Goal: Task Accomplishment & Management: Manage account settings

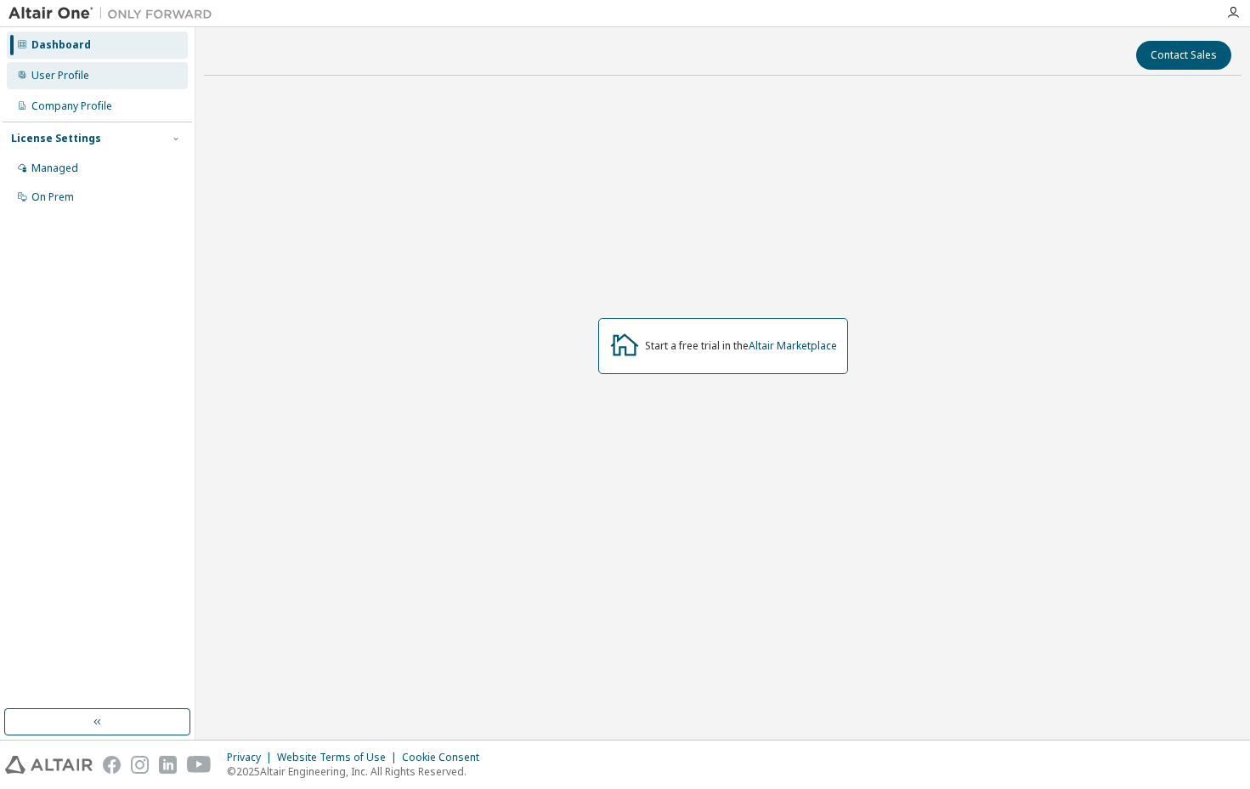
click at [101, 80] on div "User Profile" at bounding box center [97, 75] width 181 height 27
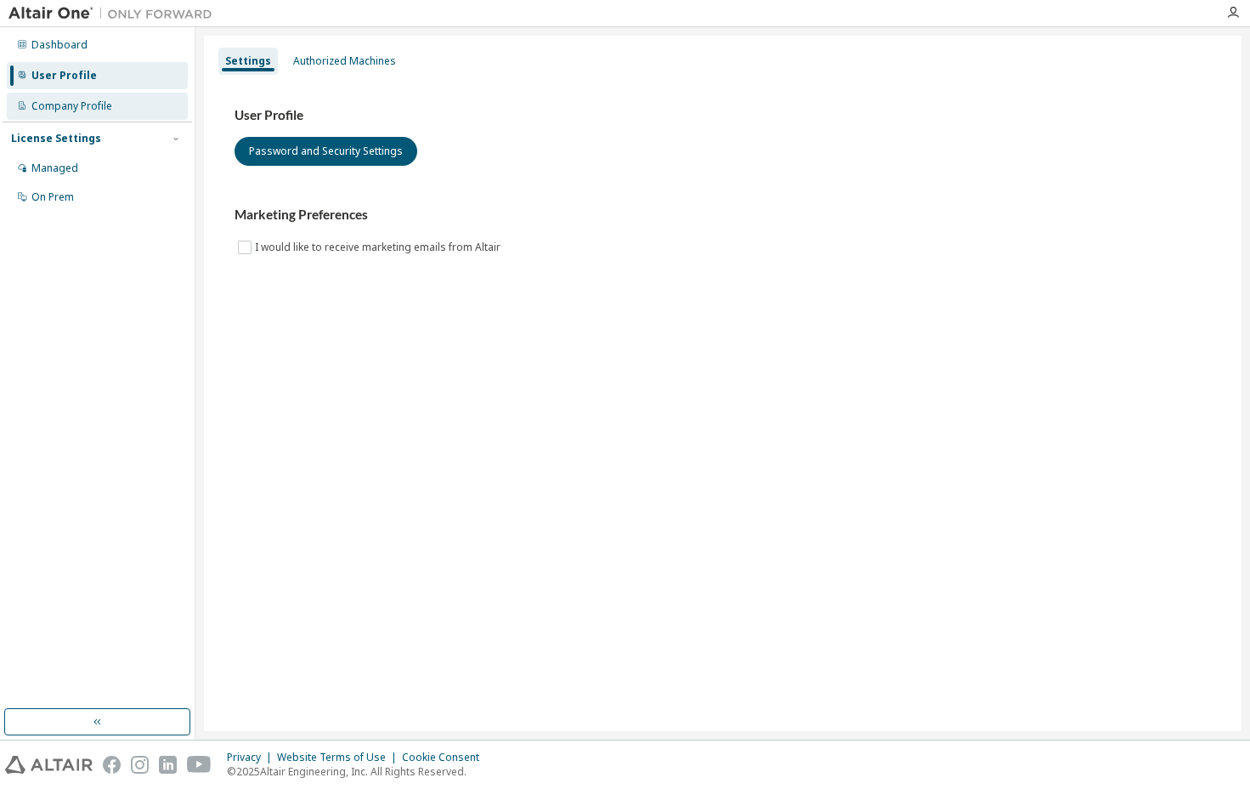
click at [103, 102] on div "Company Profile" at bounding box center [71, 106] width 81 height 14
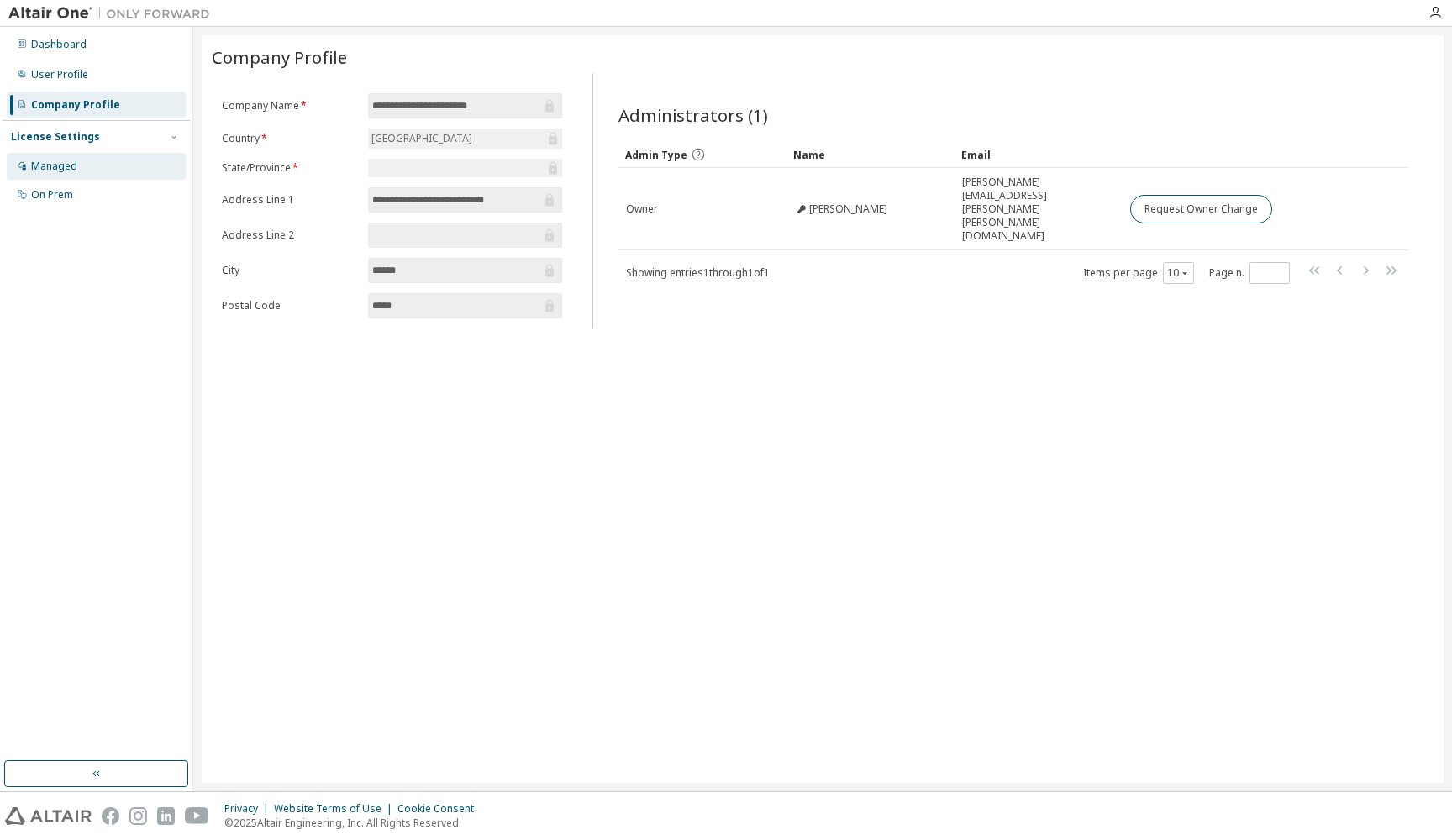
click at [66, 165] on div "Managed" at bounding box center [53, 167] width 46 height 14
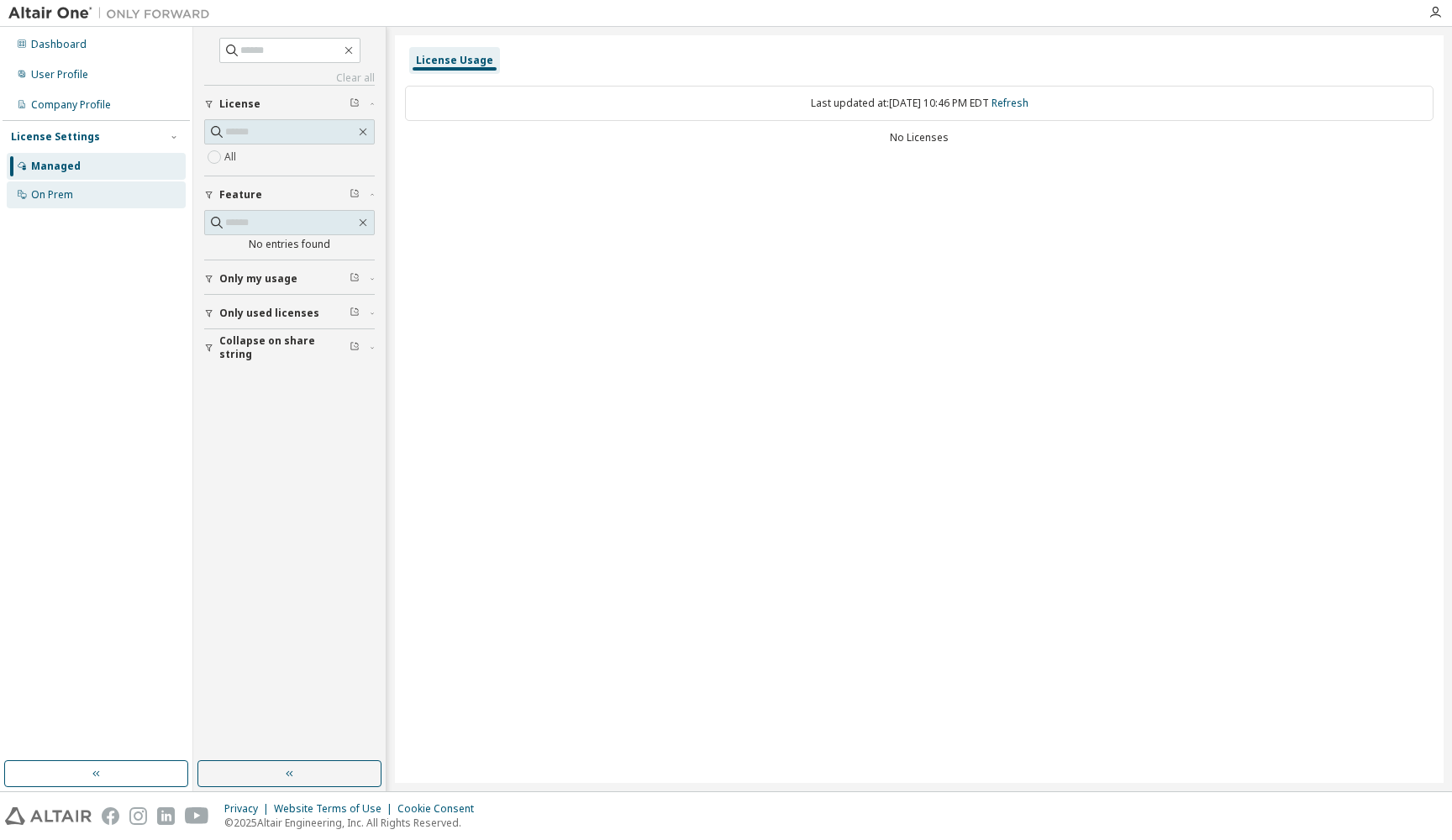
click at [63, 192] on div "On Prem" at bounding box center [51, 195] width 43 height 14
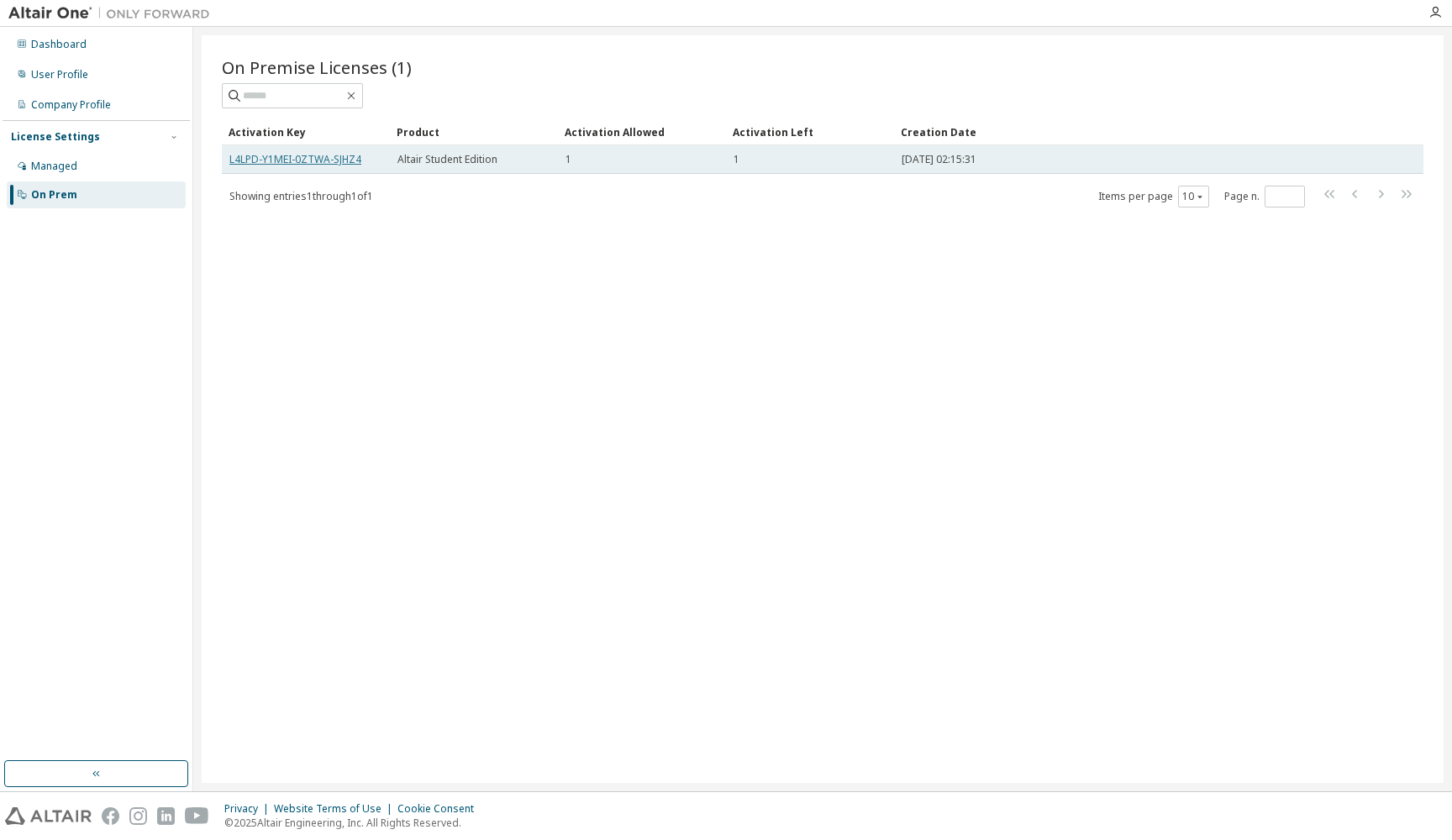
click at [299, 160] on link "L4LPD-Y1MEI-0ZTWA-SJHZ4" at bounding box center [295, 159] width 131 height 14
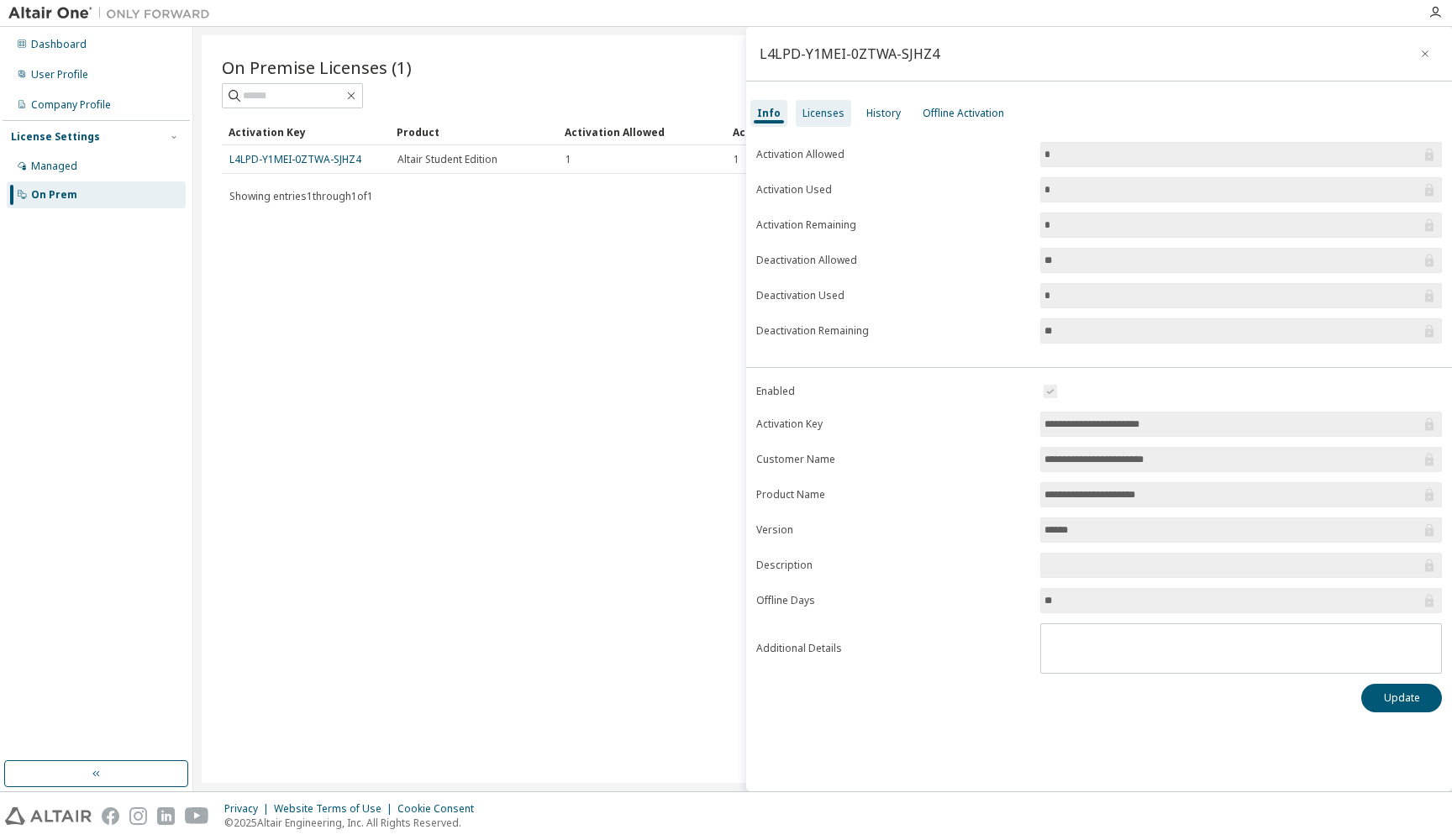
click at [823, 120] on div "Licenses" at bounding box center [823, 114] width 43 height 14
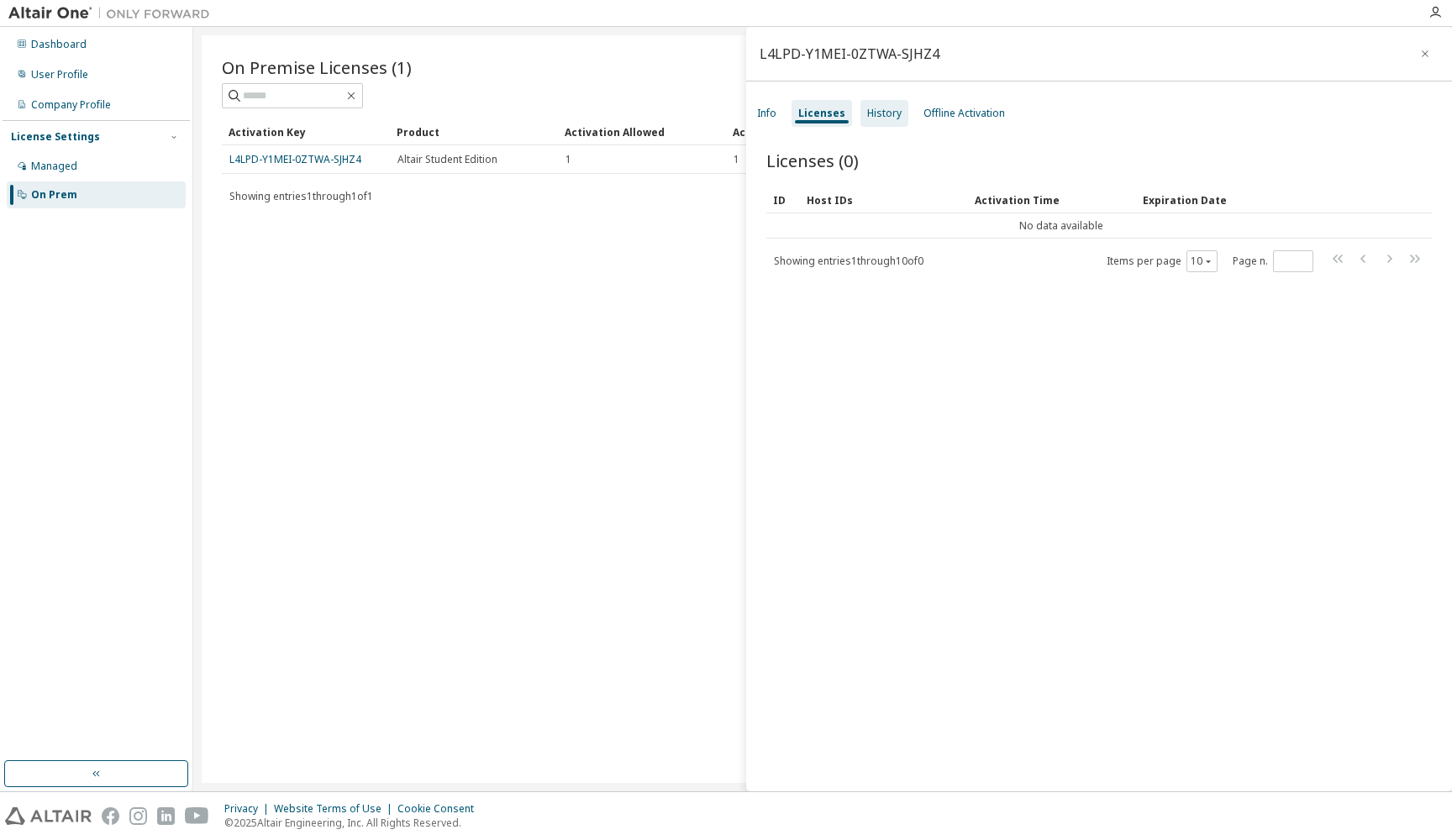
click at [878, 117] on div "History" at bounding box center [884, 114] width 35 height 14
click at [963, 121] on div "Offline Activation" at bounding box center [964, 113] width 95 height 27
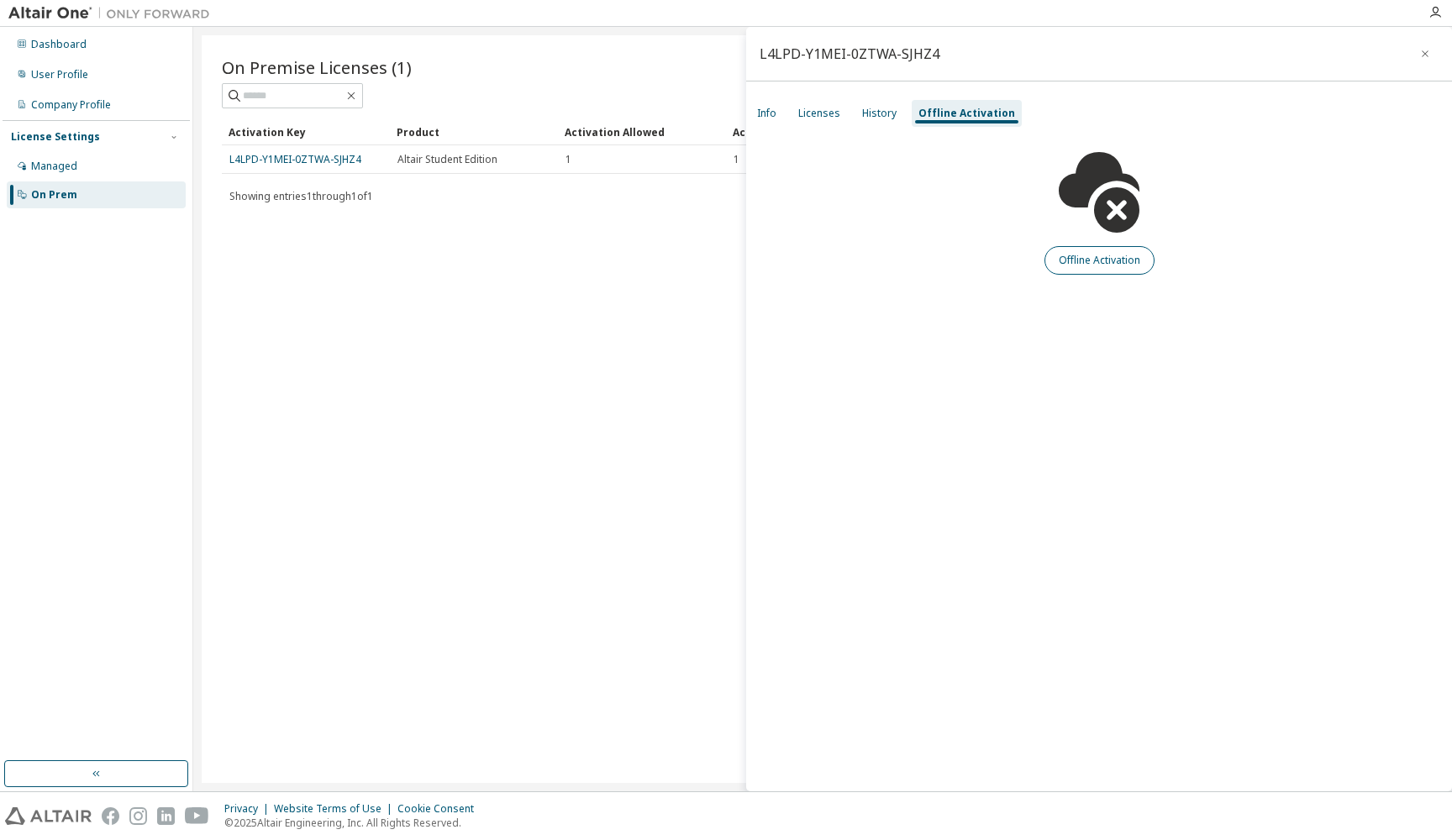
click at [1097, 261] on button "Offline Activation" at bounding box center [1099, 260] width 110 height 29
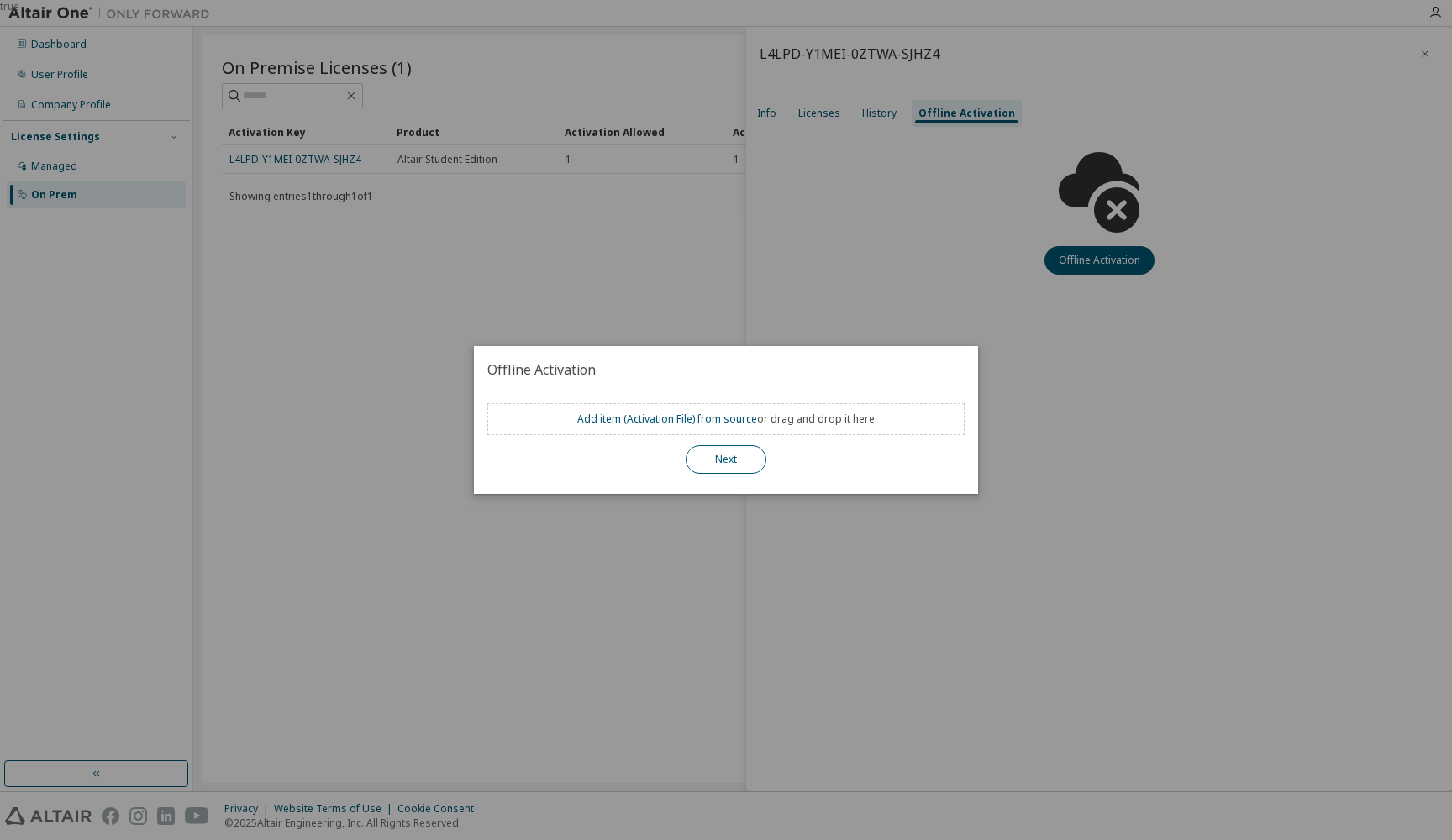
click at [737, 462] on button "Next" at bounding box center [726, 460] width 81 height 29
click at [819, 320] on div "true" at bounding box center [726, 420] width 1452 height 840
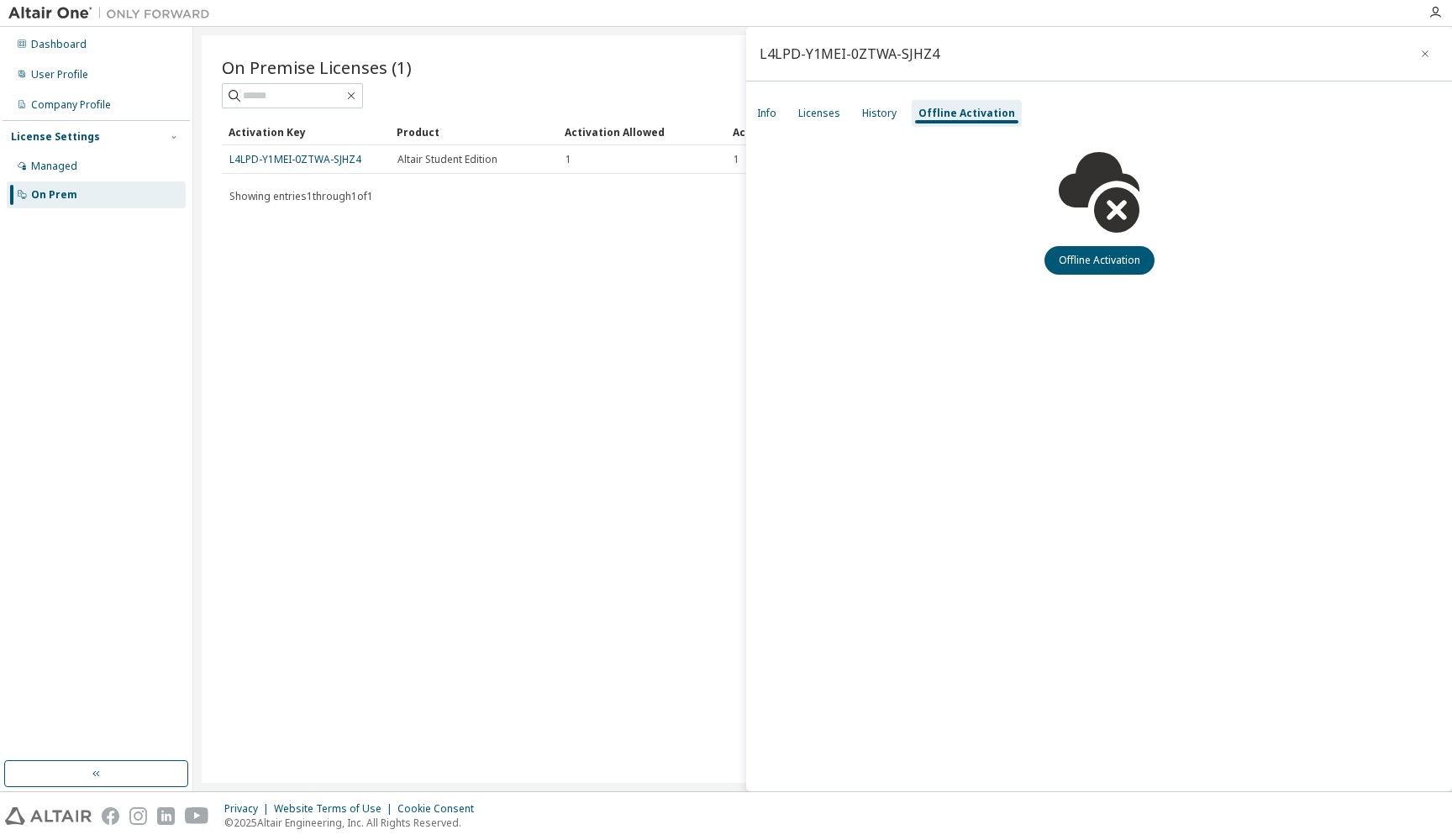
click at [894, 51] on div "L4LPD-Y1MEI-0ZTWA-SJHZ4" at bounding box center [849, 54] width 180 height 14
click at [773, 114] on div "Info" at bounding box center [767, 114] width 20 height 14
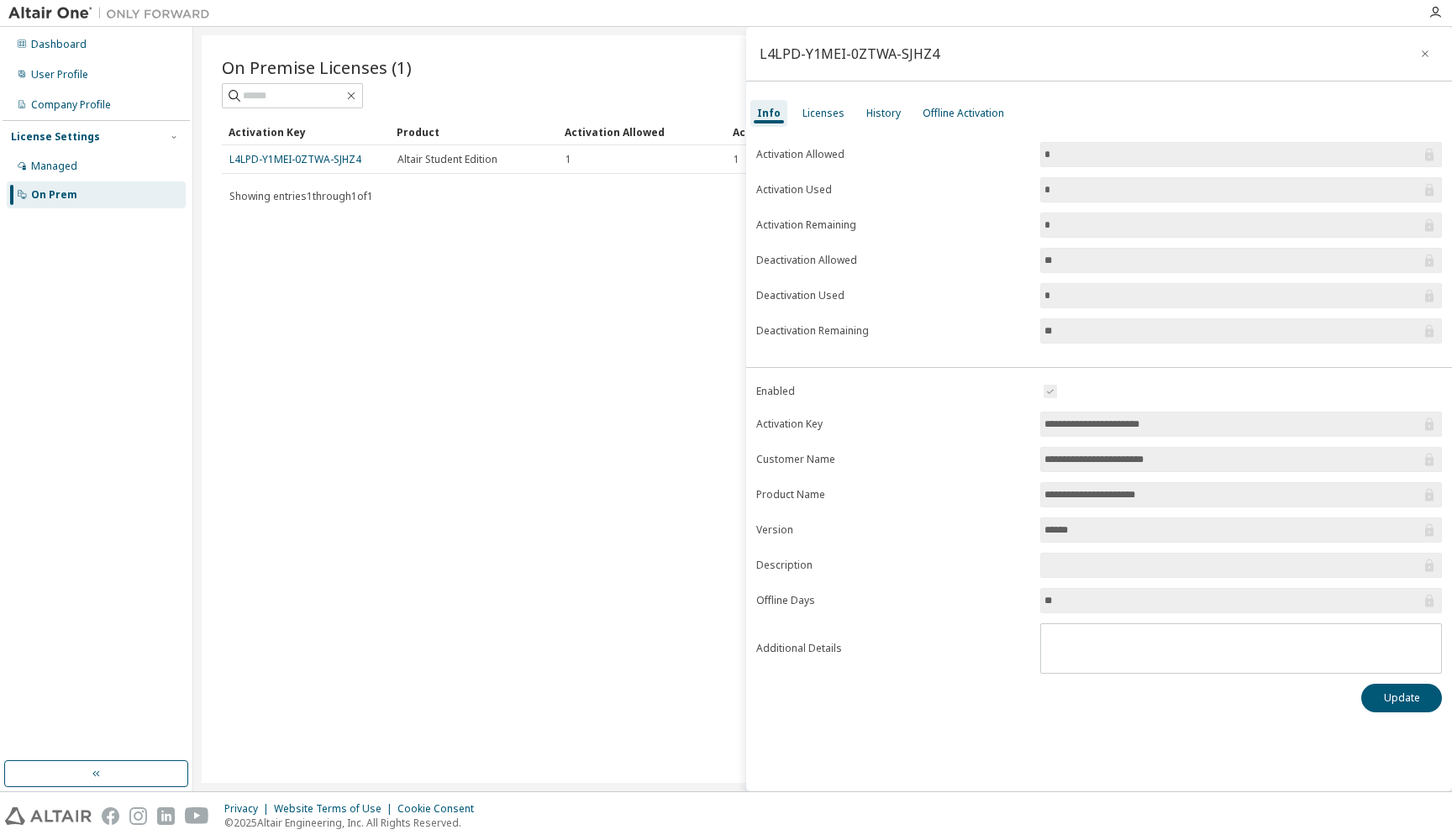
click at [528, 255] on div "On Premise Licenses (1) Clear Load Save Save As Field Operator Value Select fil…" at bounding box center [822, 409] width 1241 height 748
click at [93, 76] on div "User Profile" at bounding box center [96, 74] width 179 height 27
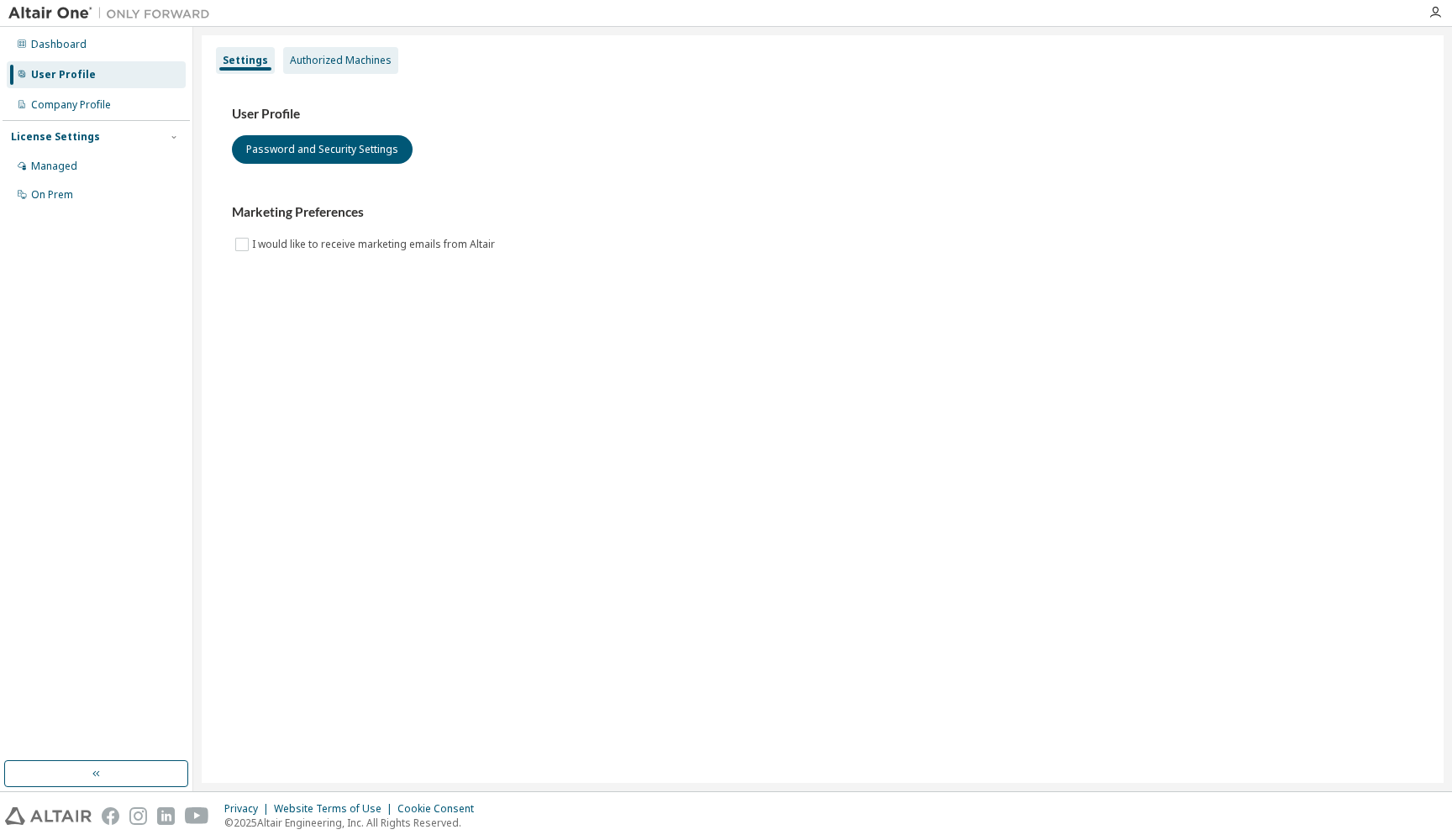
click at [337, 53] on div "Authorized Machines" at bounding box center [340, 60] width 102 height 14
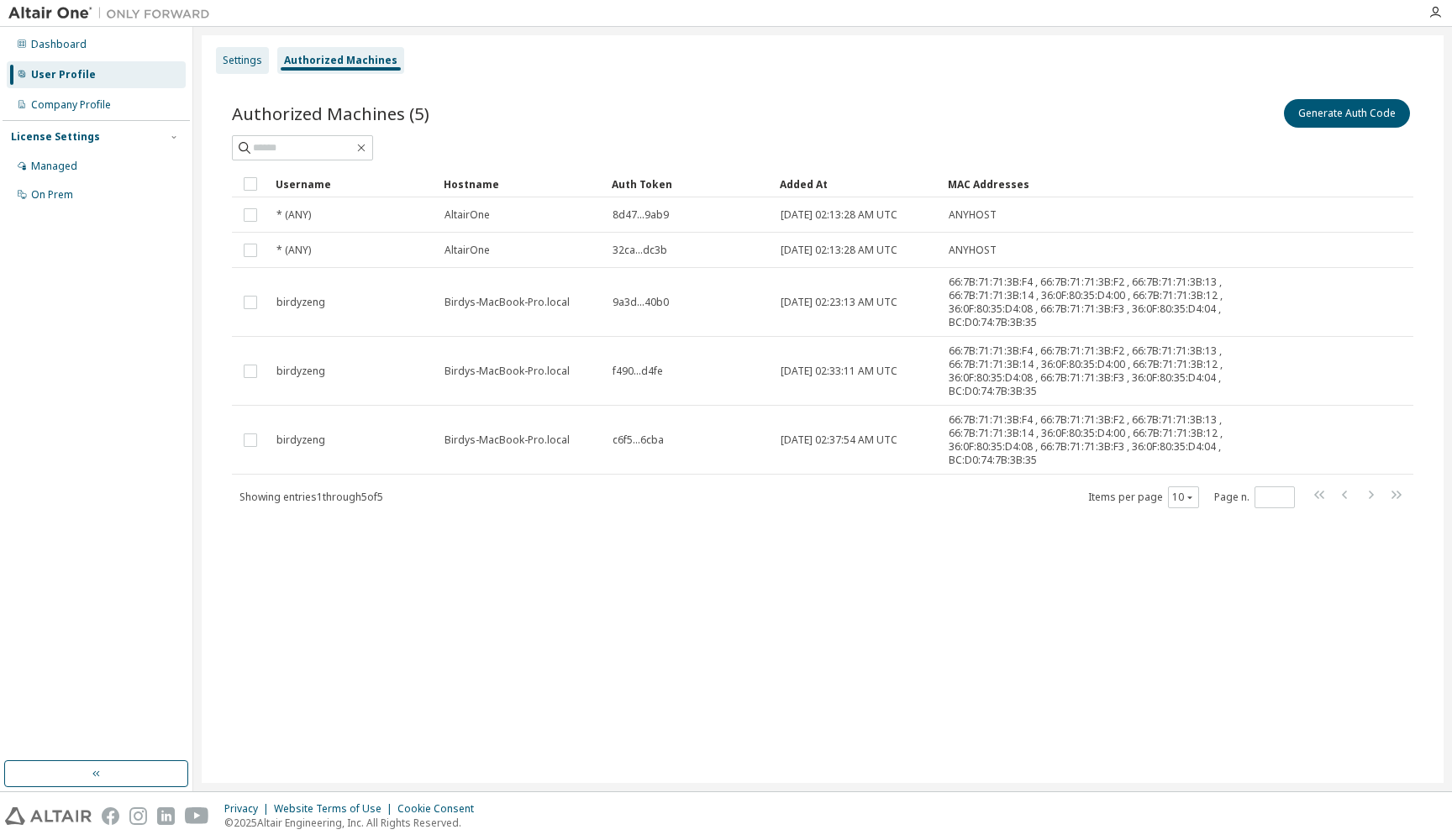
click at [241, 62] on div "Settings" at bounding box center [242, 60] width 40 height 14
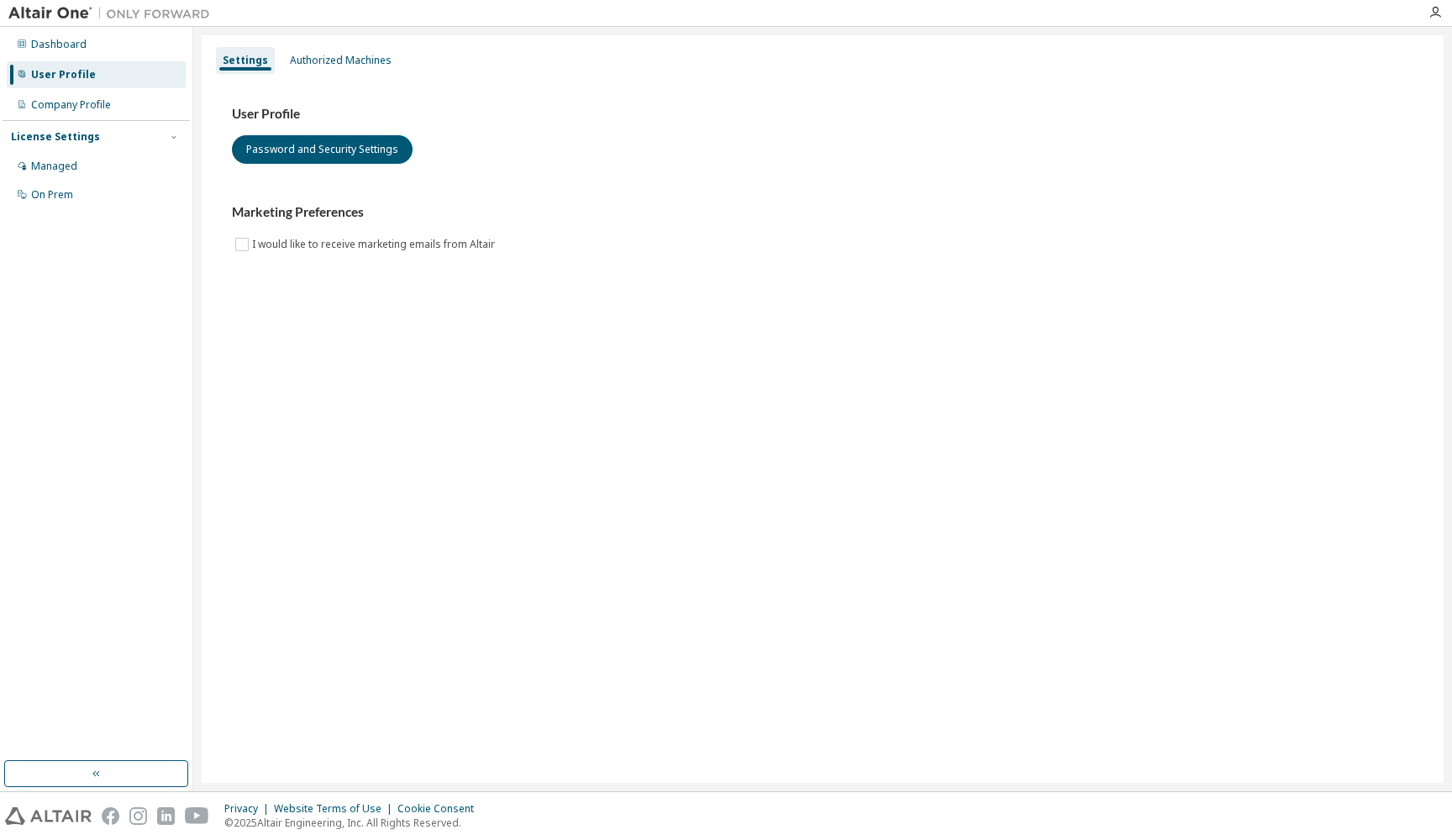
click at [74, 58] on div "Dashboard User Profile Company Profile License Settings Managed On Prem" at bounding box center [97, 120] width 188 height 181
click at [63, 47] on div "Dashboard" at bounding box center [58, 44] width 55 height 14
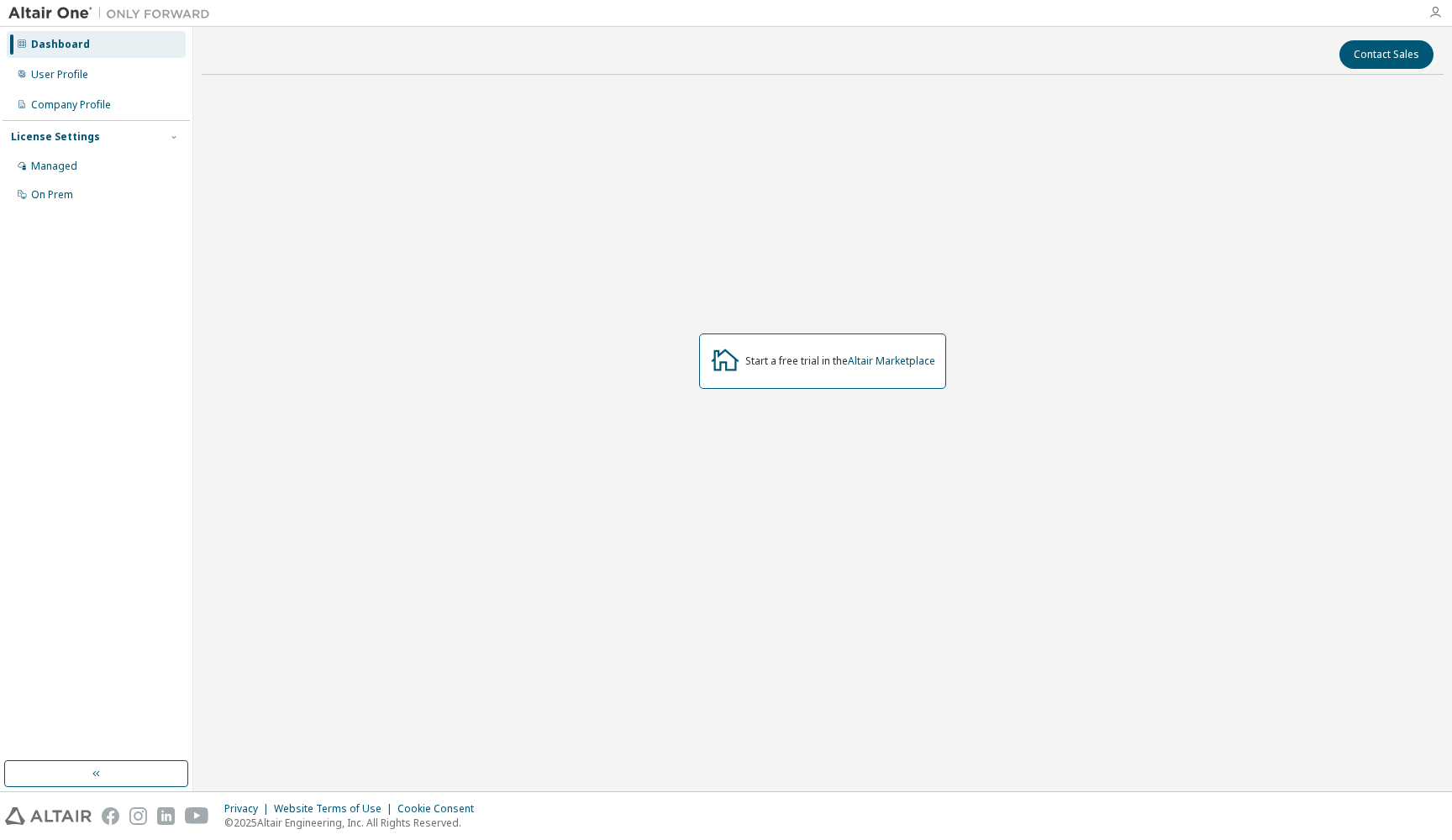
click at [1236, 14] on icon "button" at bounding box center [1435, 13] width 14 height 14
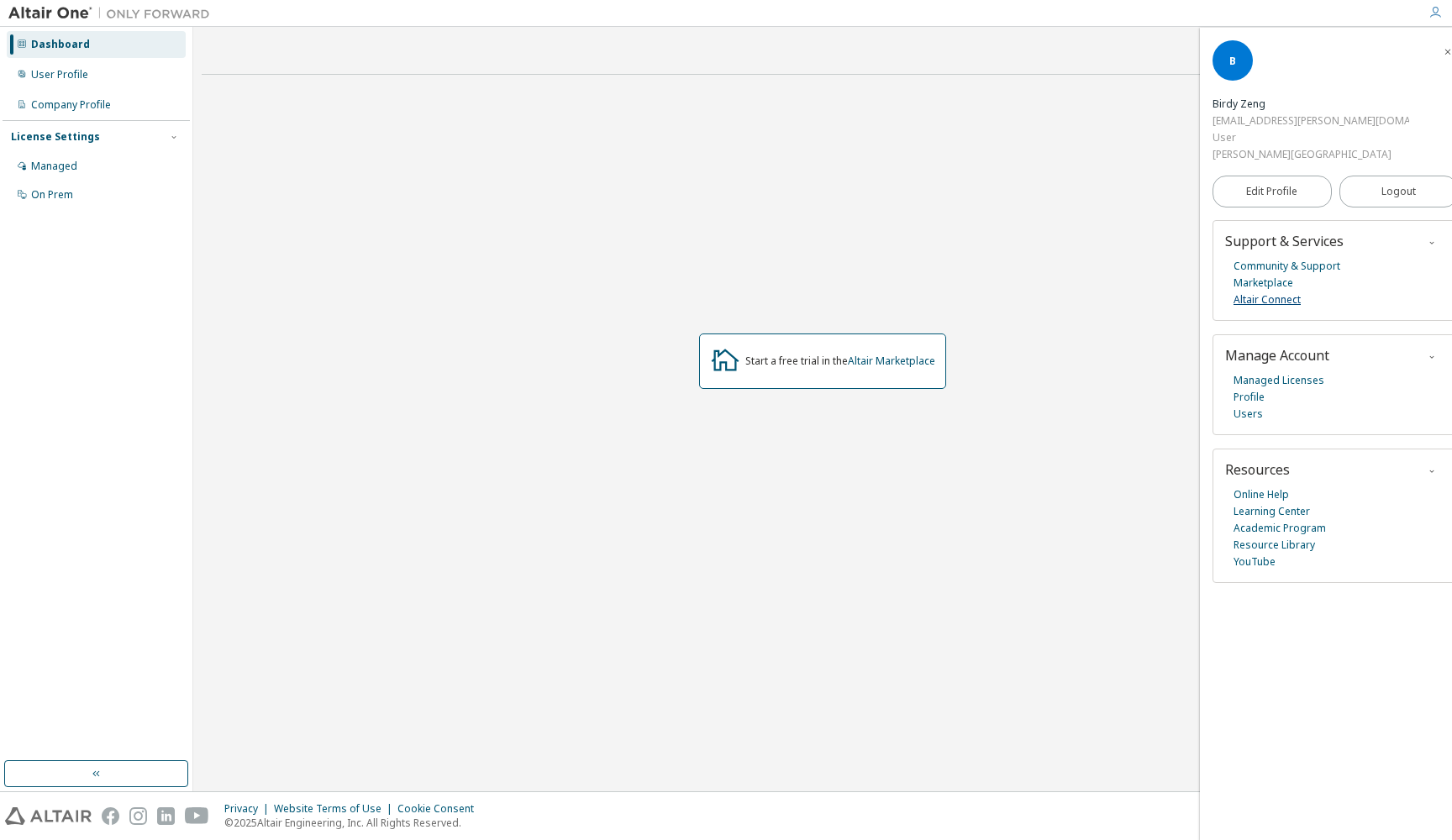
click at [1236, 292] on link "Altair Connect" at bounding box center [1267, 299] width 67 height 17
